Goal: Task Accomplishment & Management: Complete application form

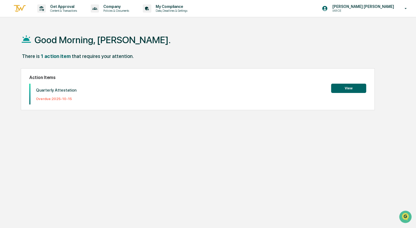
click at [353, 89] on button "View" at bounding box center [348, 88] width 35 height 9
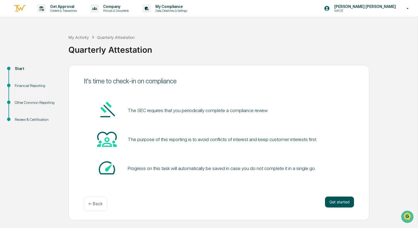
click at [336, 199] on button "Get started" at bounding box center [339, 202] width 29 height 11
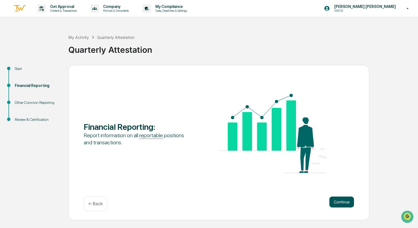
click at [340, 203] on button "Continue" at bounding box center [342, 202] width 25 height 11
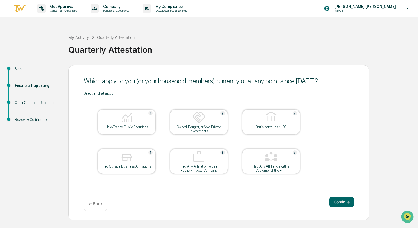
click at [129, 123] on img at bounding box center [126, 117] width 13 height 13
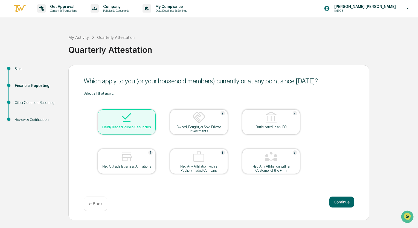
click at [124, 166] on div "Had Outside Business Affiliations" at bounding box center [126, 167] width 49 height 4
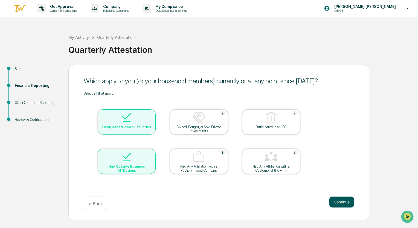
click at [341, 200] on button "Continue" at bounding box center [342, 202] width 25 height 11
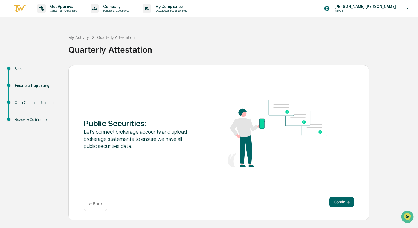
click at [341, 200] on button "Continue" at bounding box center [342, 202] width 25 height 11
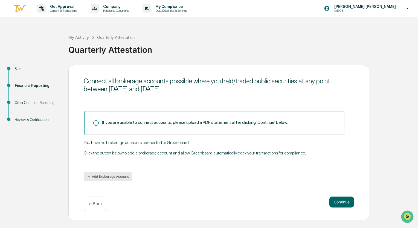
click at [105, 175] on button "Add Brokerage Account" at bounding box center [108, 176] width 48 height 9
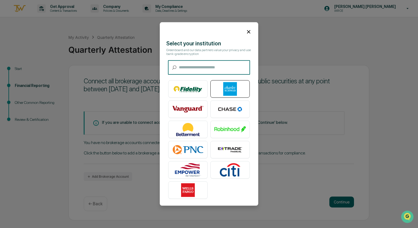
click at [230, 88] on img at bounding box center [230, 89] width 31 height 14
